Goal: Information Seeking & Learning: Learn about a topic

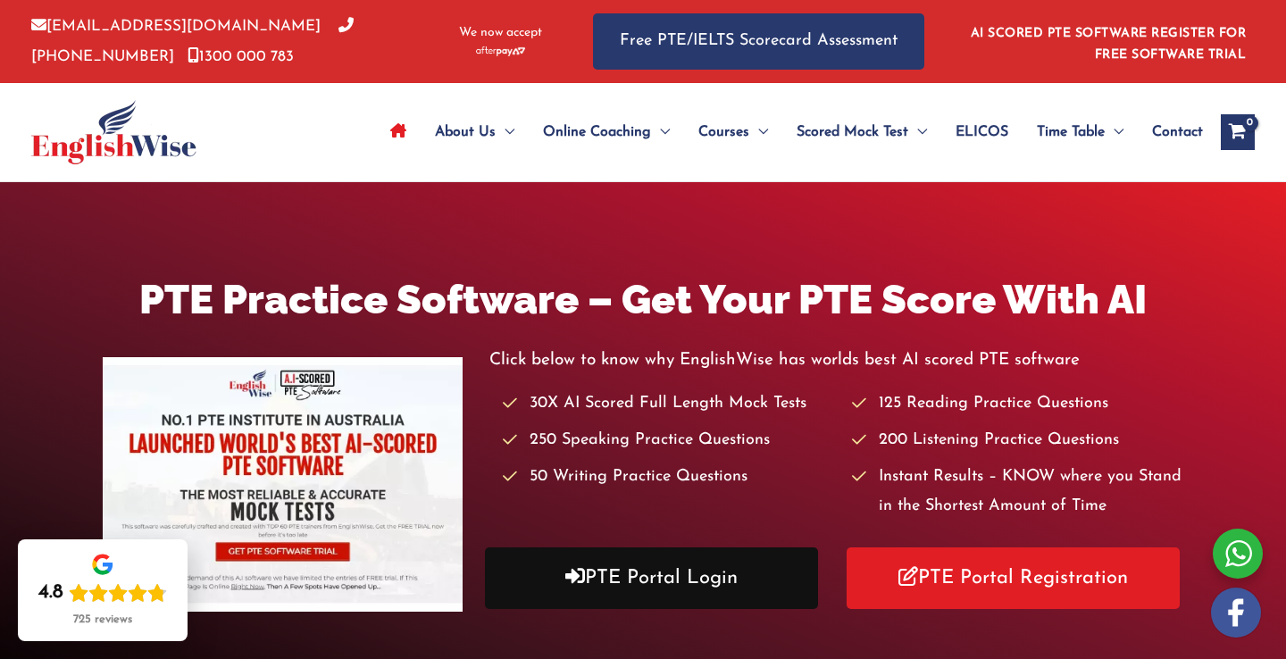
click at [638, 583] on link "PTE Portal Login" at bounding box center [651, 578] width 333 height 62
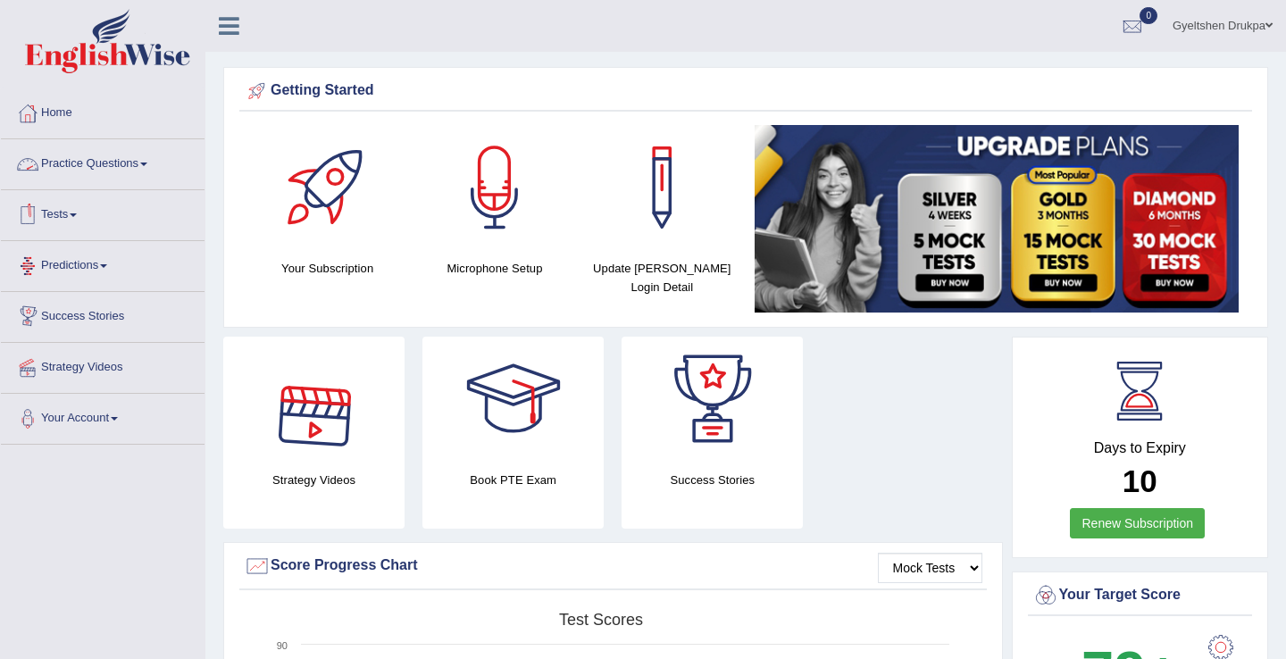
click at [103, 173] on link "Practice Questions" at bounding box center [103, 161] width 204 height 45
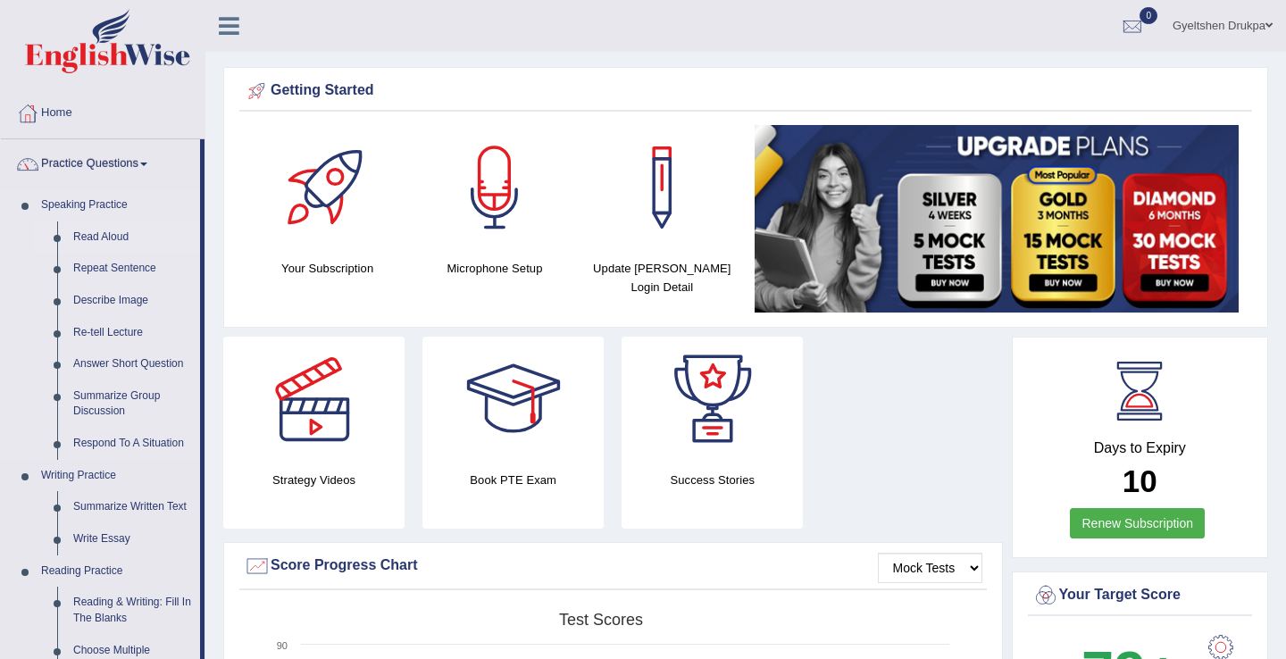
click at [121, 238] on link "Read Aloud" at bounding box center [132, 237] width 135 height 32
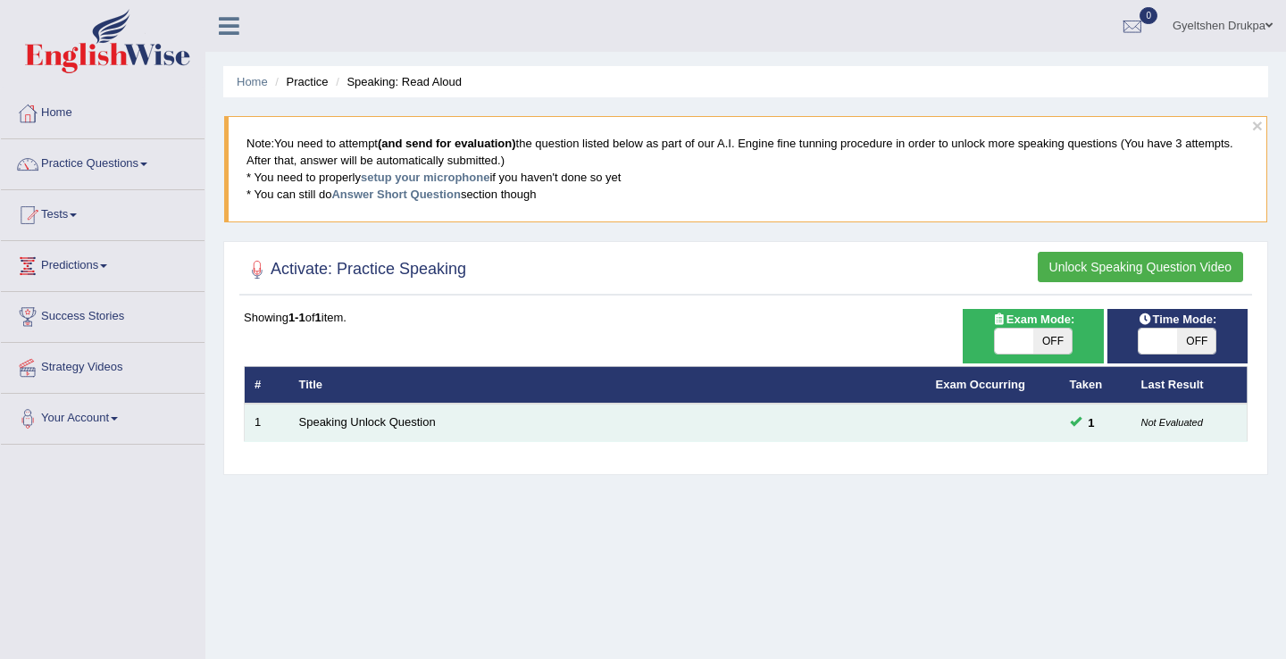
click at [698, 437] on td "Speaking Unlock Question" at bounding box center [607, 423] width 637 height 38
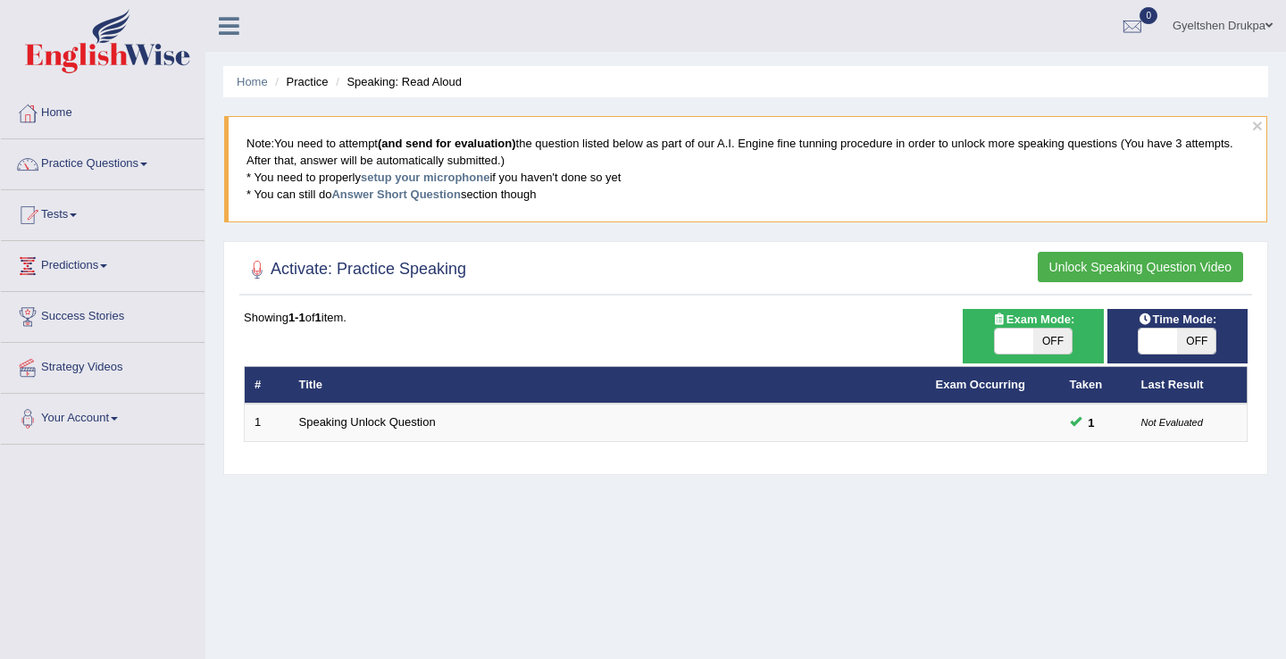
click at [1046, 337] on span "OFF" at bounding box center [1052, 341] width 38 height 25
checkbox input "true"
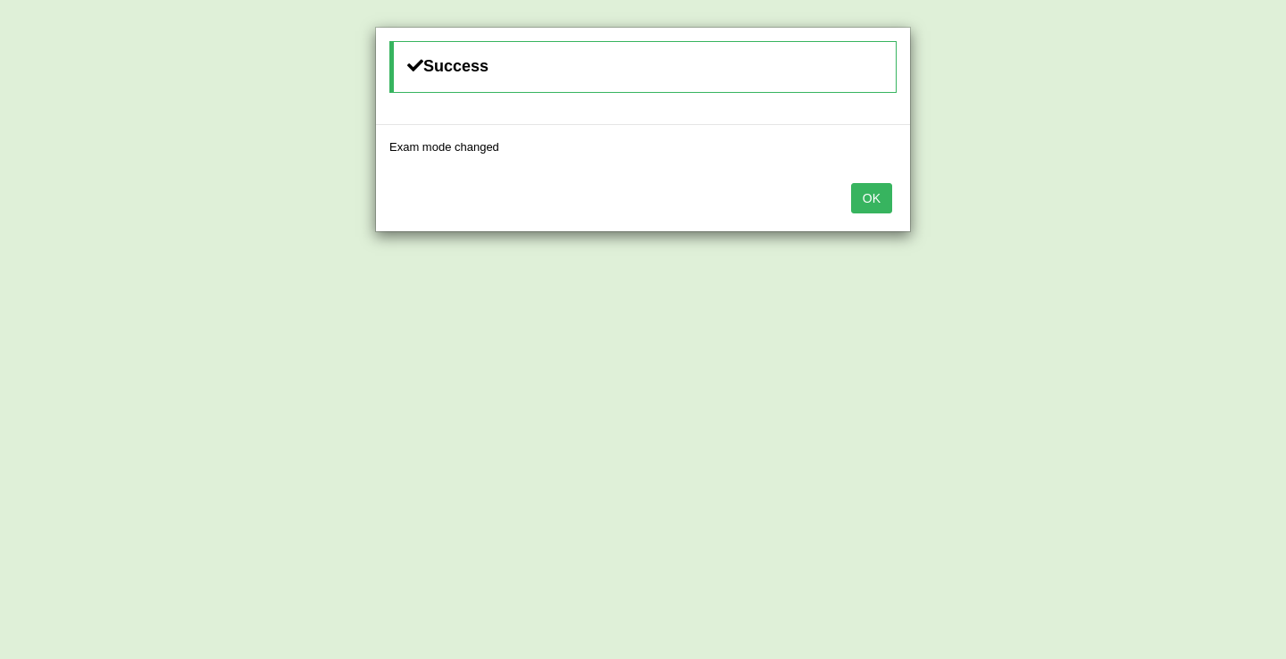
click at [873, 204] on button "OK" at bounding box center [871, 198] width 41 height 30
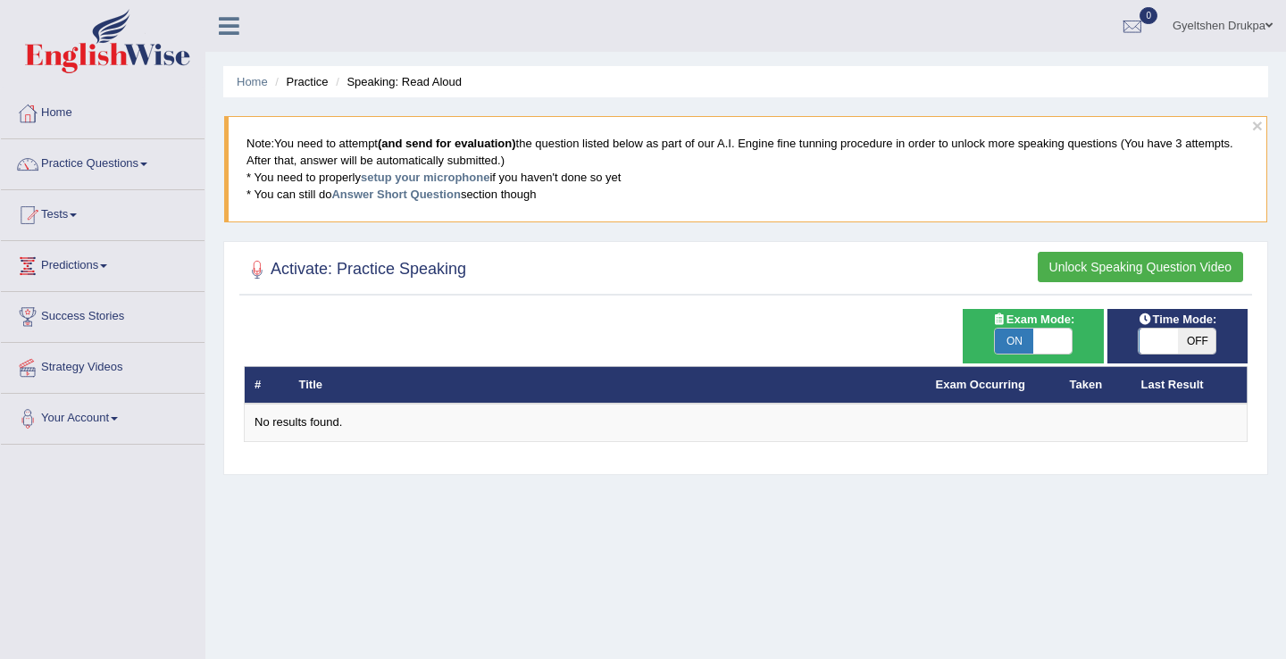
click at [327, 266] on h2 "Activate: Practice Speaking" at bounding box center [355, 269] width 222 height 27
click at [316, 85] on li "Practice" at bounding box center [299, 81] width 57 height 17
click at [353, 191] on link "Answer Short Question" at bounding box center [395, 194] width 129 height 13
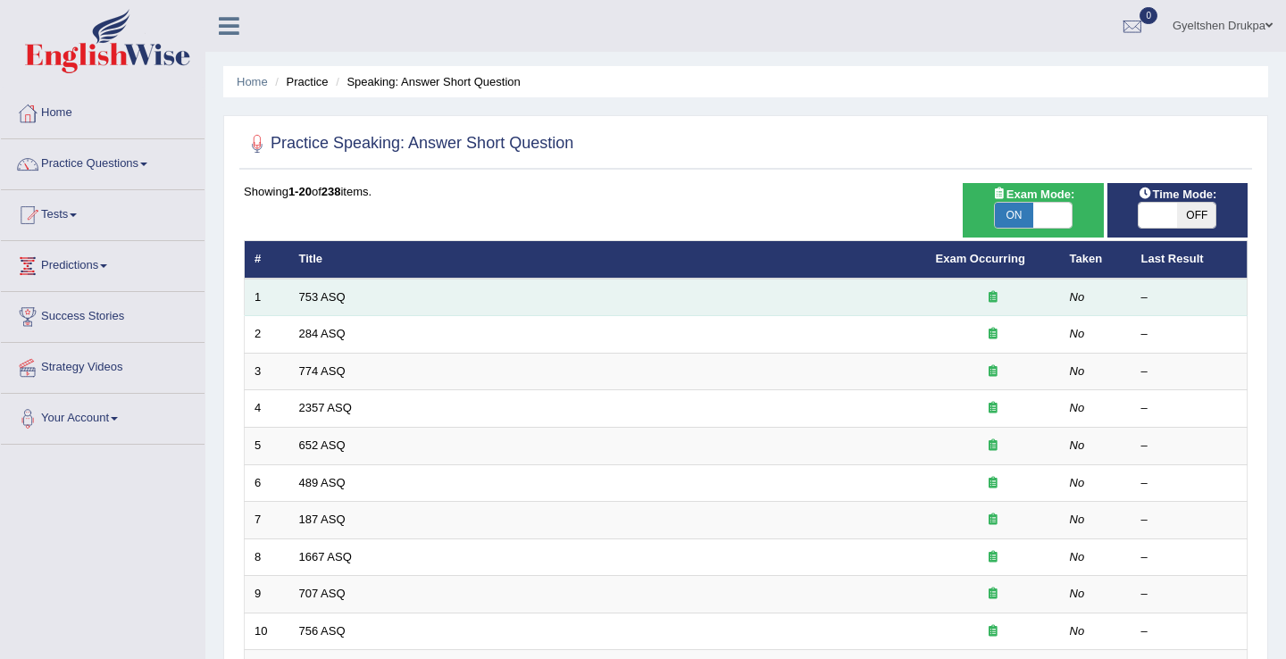
click at [542, 304] on td "753 ASQ" at bounding box center [607, 298] width 637 height 38
click at [545, 304] on td "753 ASQ" at bounding box center [607, 298] width 637 height 38
click at [525, 305] on td "753 ASQ" at bounding box center [607, 298] width 637 height 38
click at [518, 292] on td "753 ASQ" at bounding box center [607, 298] width 637 height 38
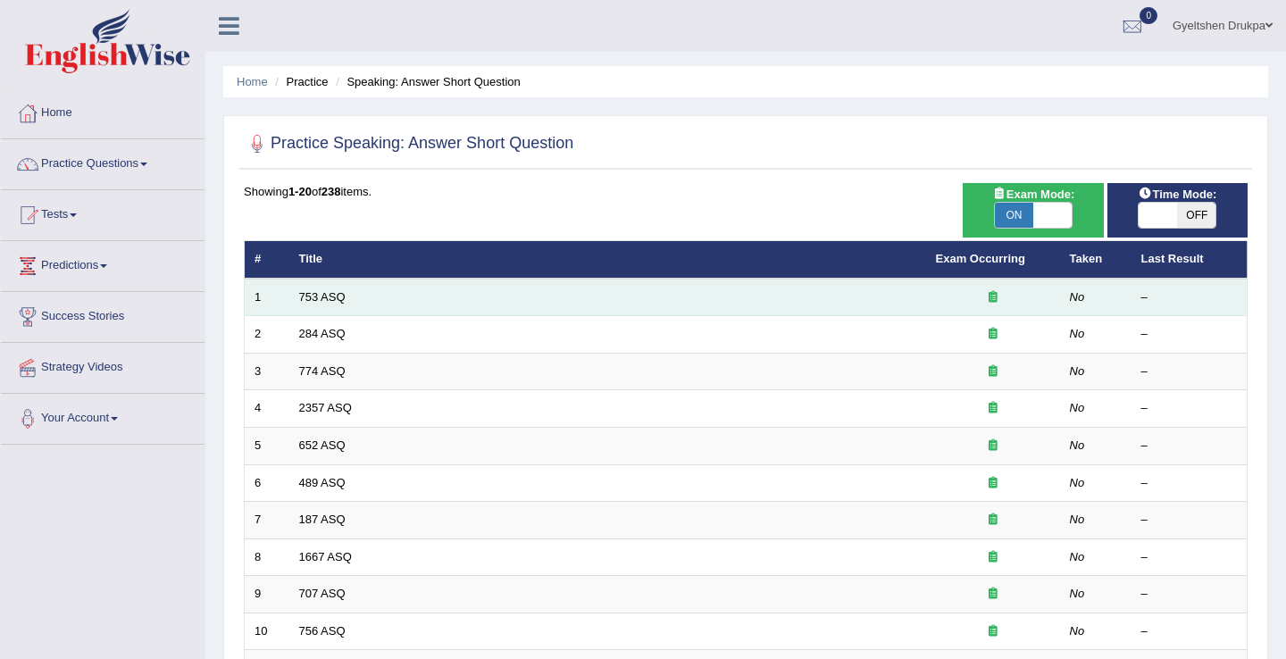
click at [518, 292] on td "753 ASQ" at bounding box center [607, 298] width 637 height 38
click at [516, 292] on td "753 ASQ" at bounding box center [607, 298] width 637 height 38
click at [482, 310] on td "753 ASQ" at bounding box center [607, 298] width 637 height 38
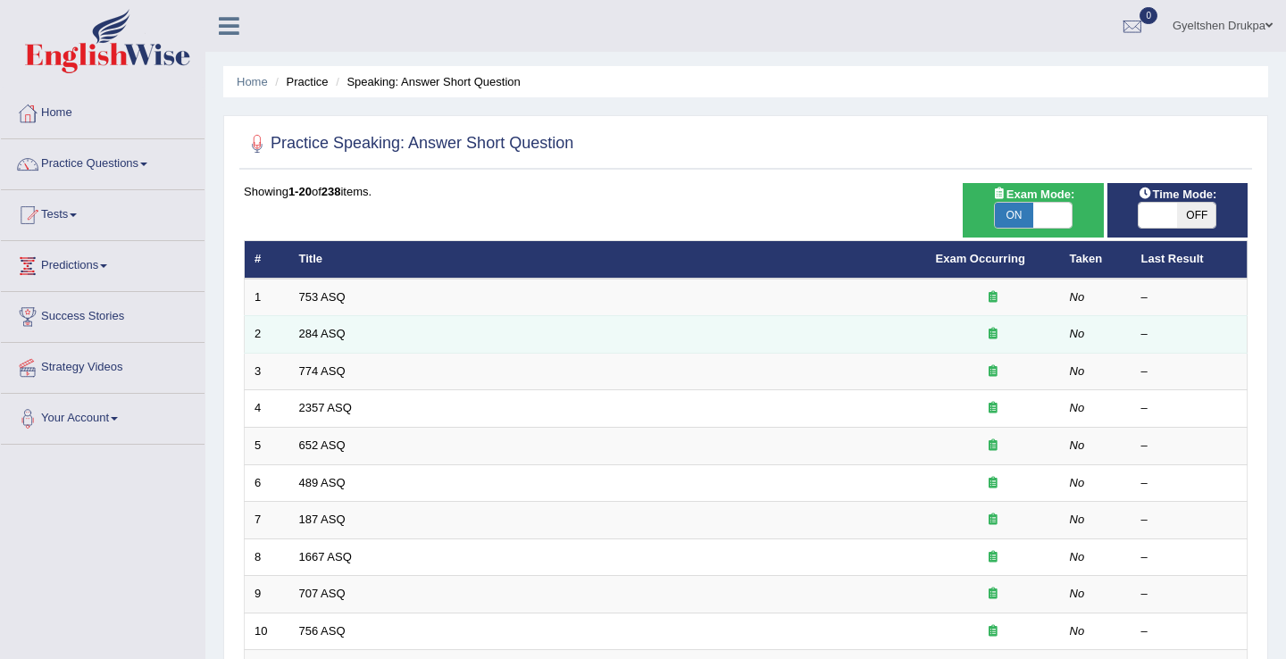
click at [364, 340] on td "284 ASQ" at bounding box center [607, 335] width 637 height 38
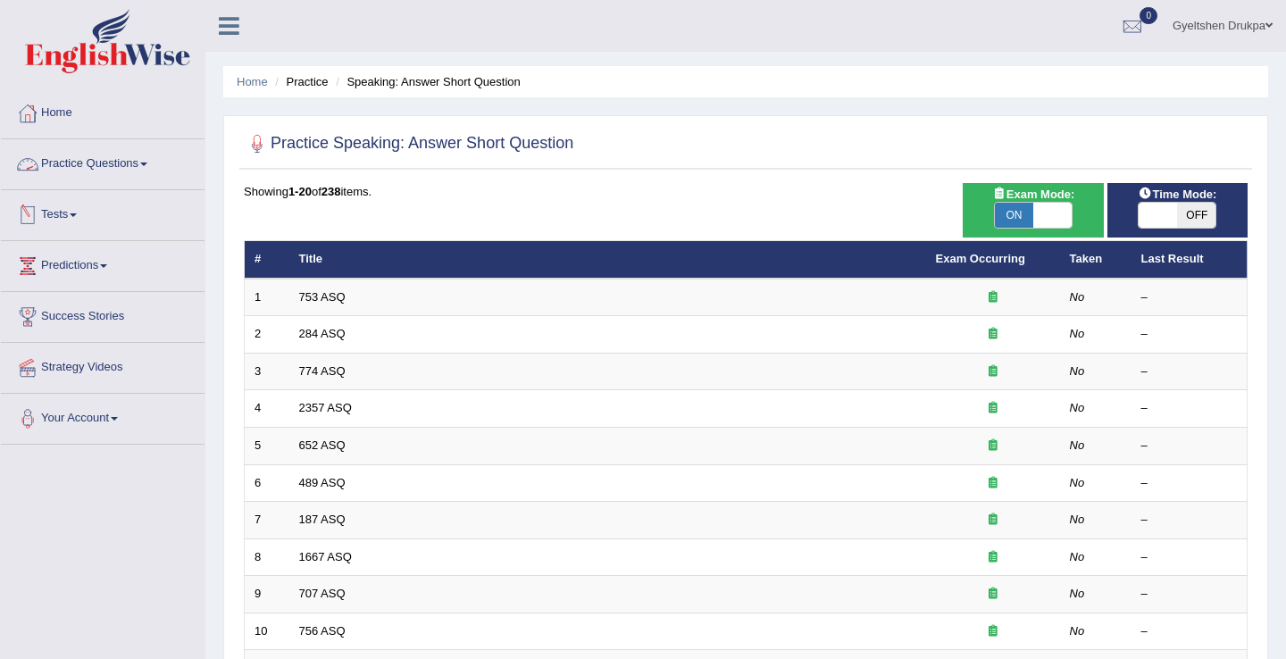
click at [101, 160] on link "Practice Questions" at bounding box center [103, 161] width 204 height 45
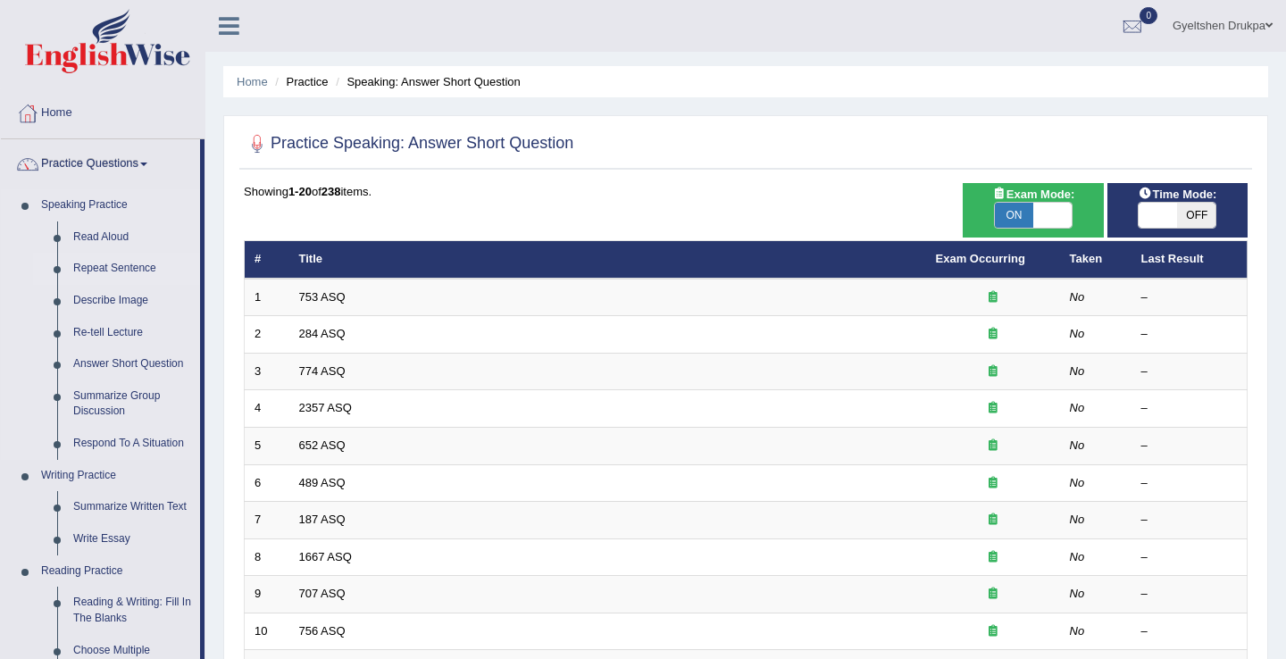
click at [105, 273] on link "Repeat Sentence" at bounding box center [132, 269] width 135 height 32
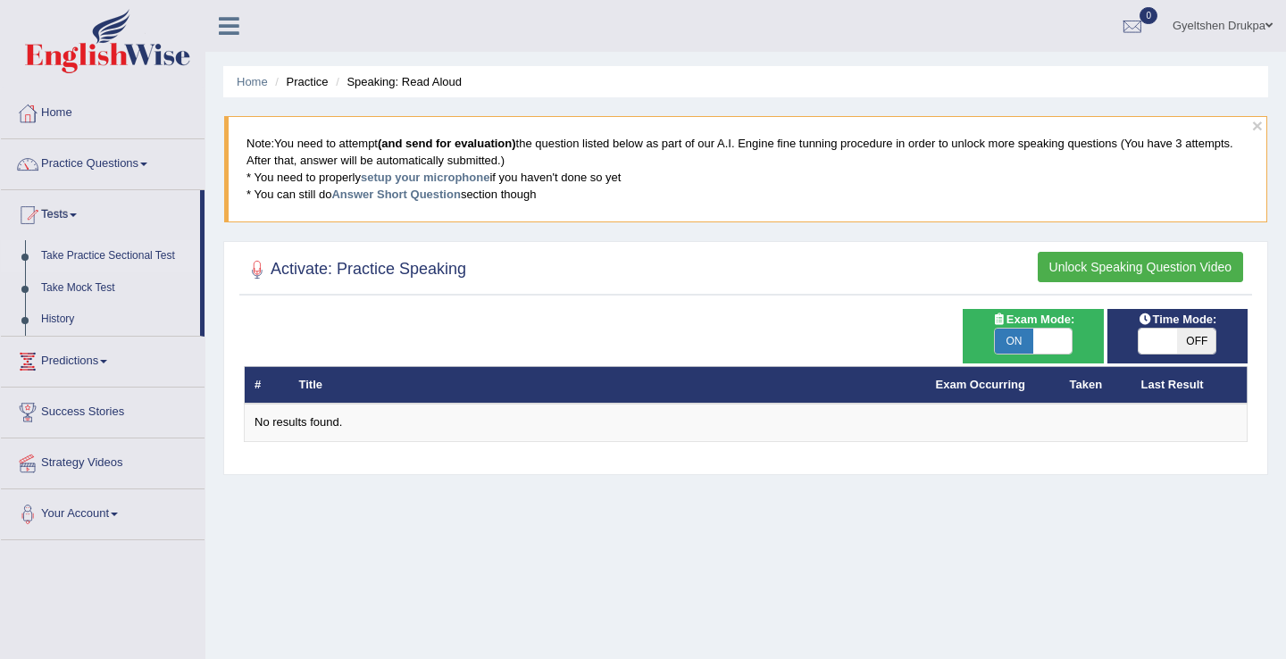
click at [110, 255] on link "Take Practice Sectional Test" at bounding box center [116, 256] width 167 height 32
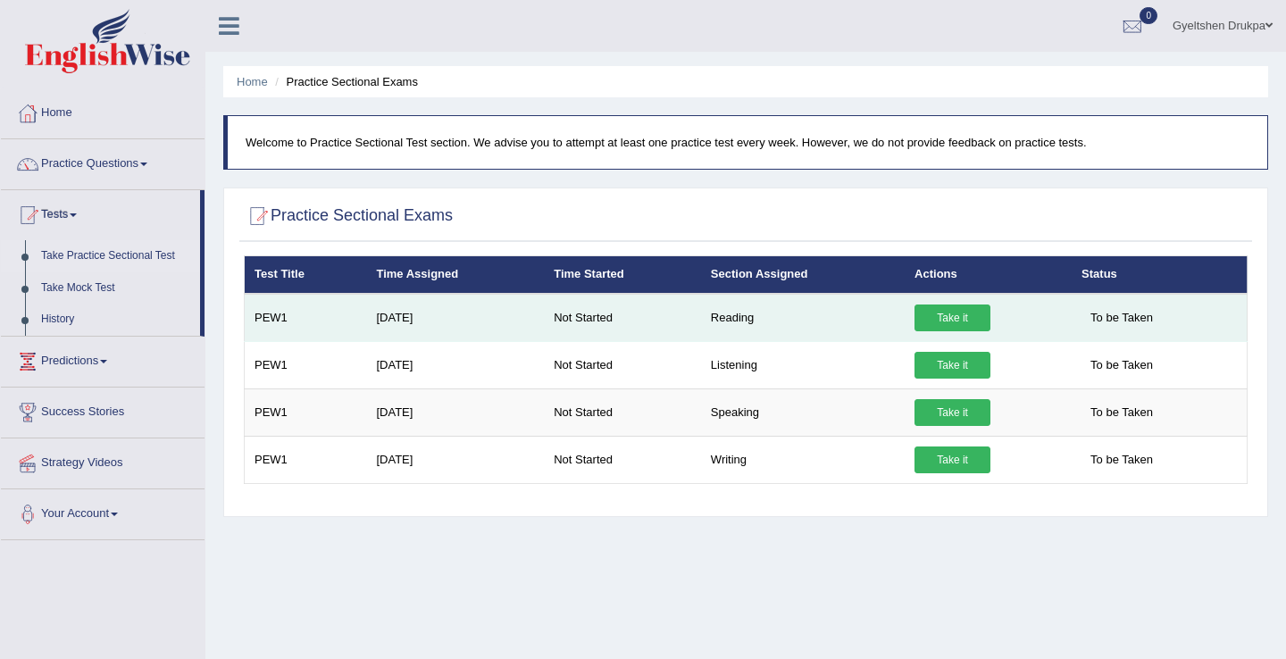
click at [951, 318] on link "Take it" at bounding box center [953, 318] width 76 height 27
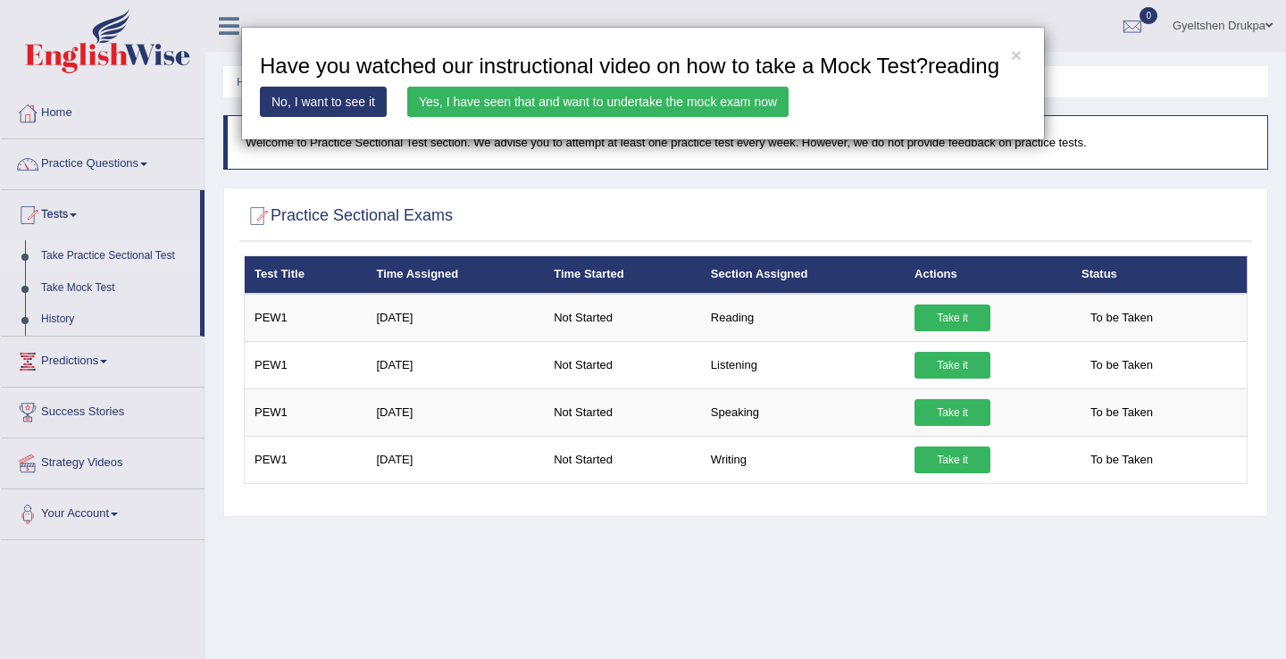
click at [445, 117] on link "Yes, I have seen that and want to undertake the mock exam now" at bounding box center [597, 102] width 381 height 30
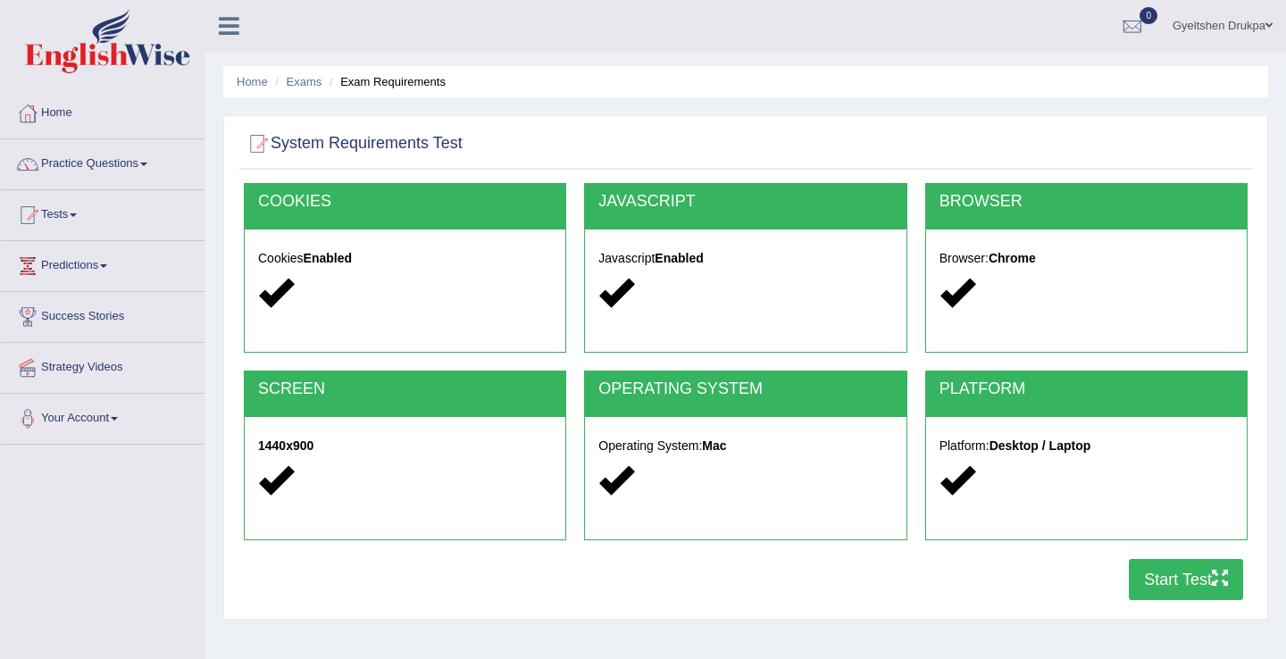
click at [1171, 593] on button "Start Test" at bounding box center [1186, 579] width 114 height 41
